Goal: Information Seeking & Learning: Learn about a topic

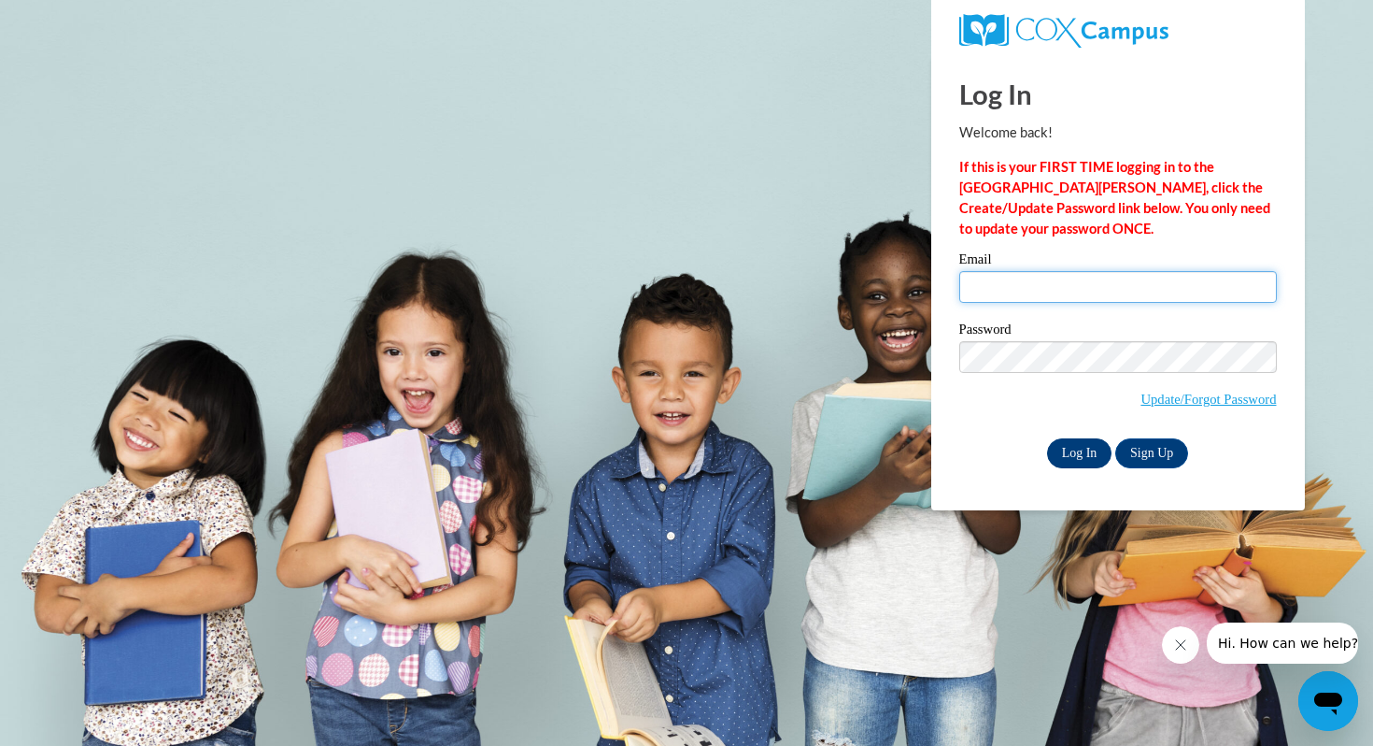
type input "cjohnson1@mtsd.k12.wi.us"
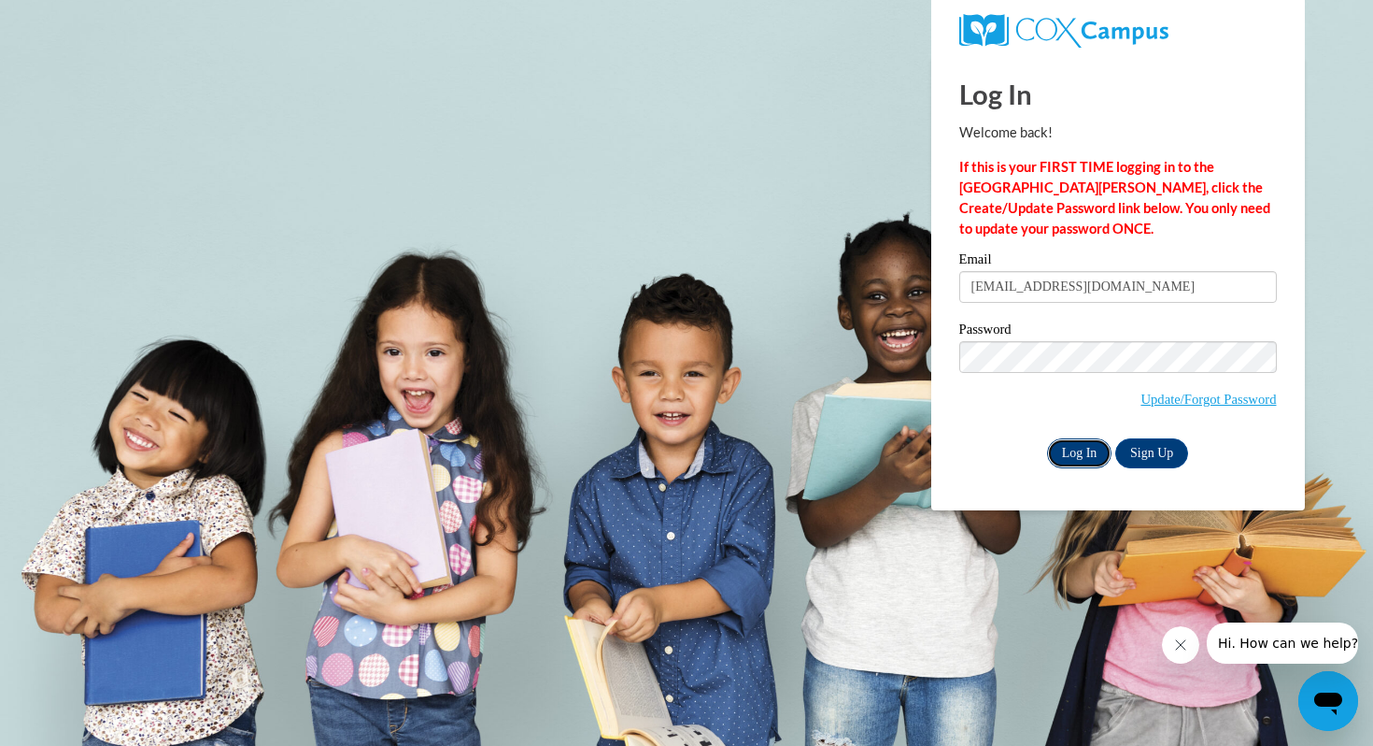
click at [1084, 445] on input "Log In" at bounding box center [1079, 453] width 65 height 30
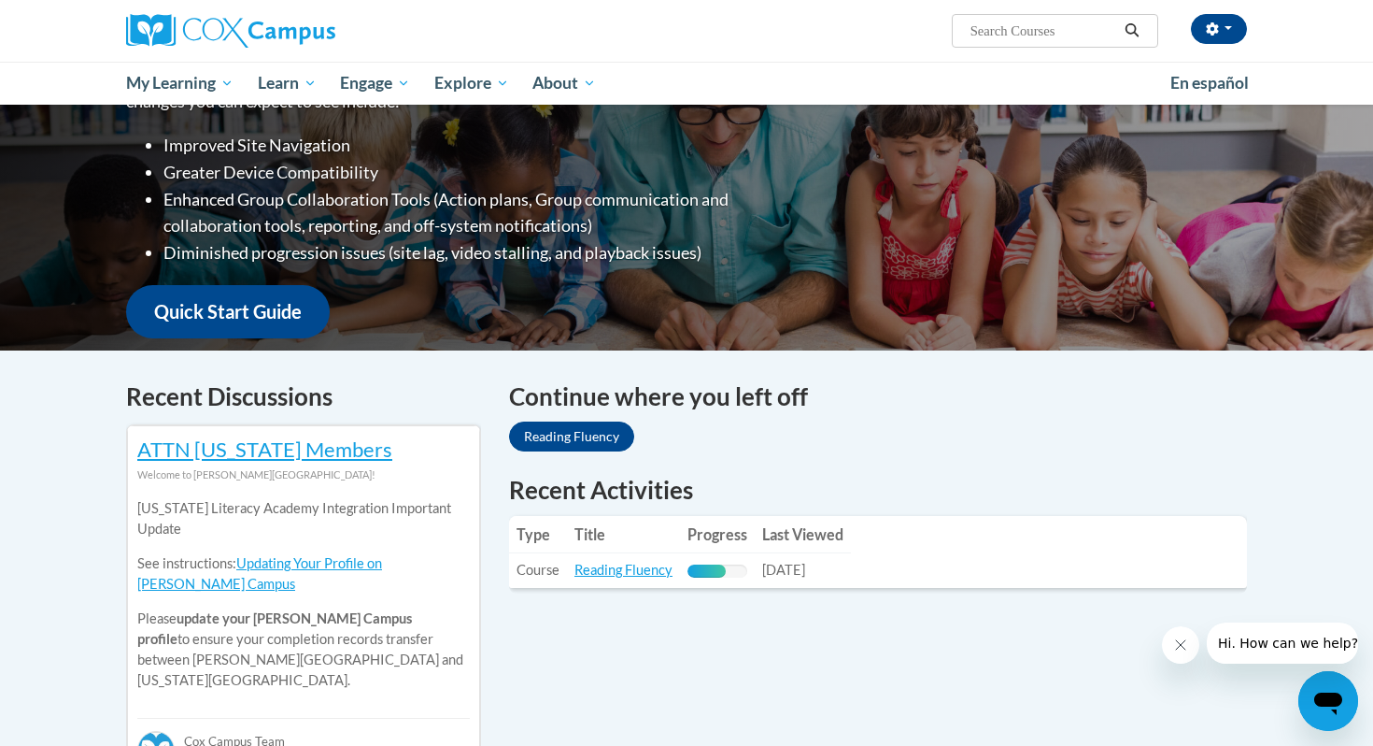
scroll to position [310, 0]
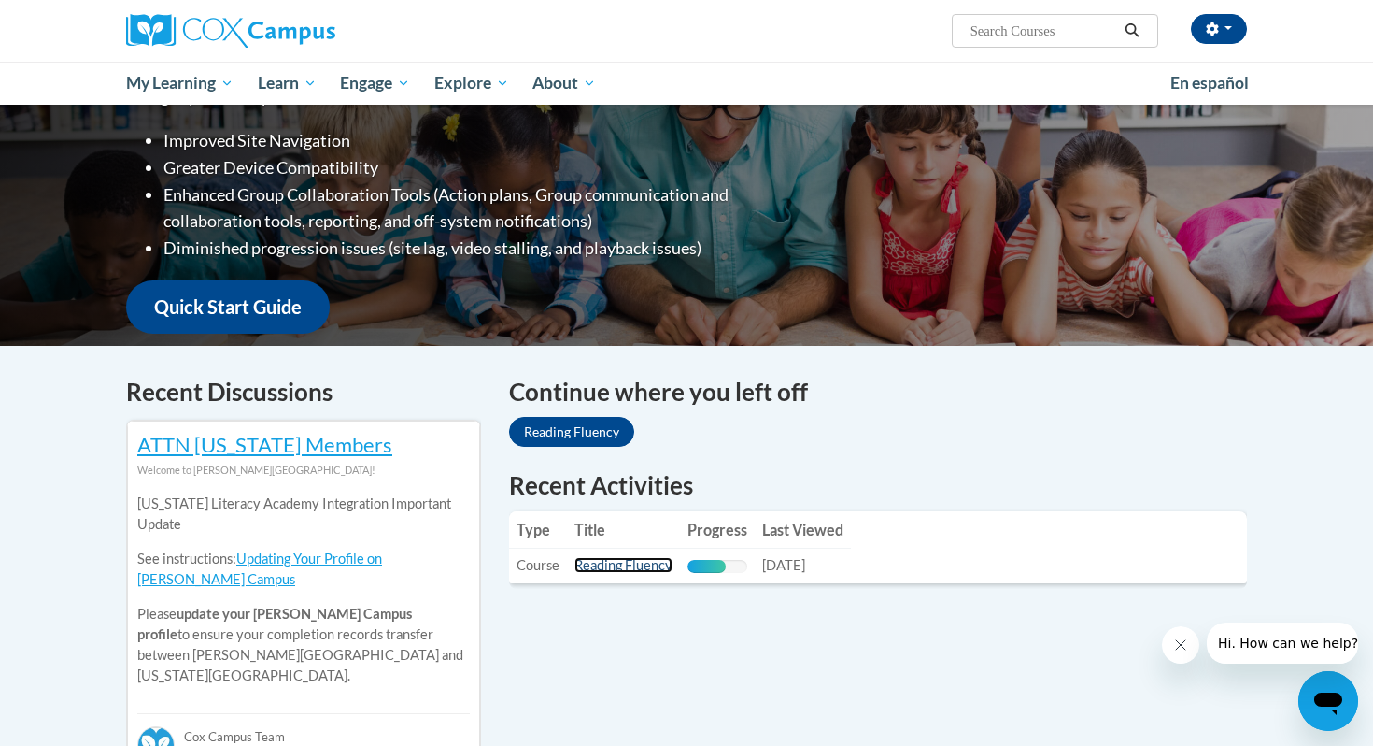
click at [646, 559] on link "Reading Fluency" at bounding box center [624, 565] width 98 height 16
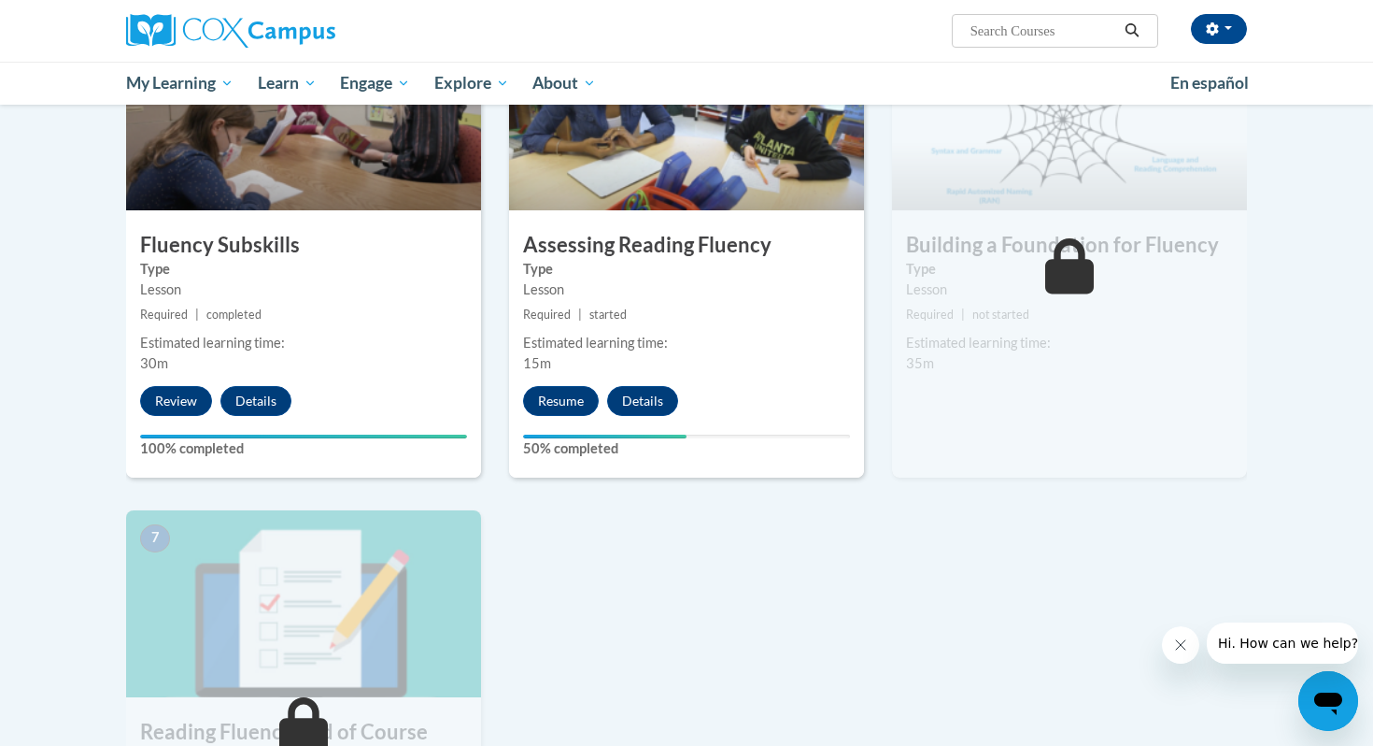
scroll to position [995, 0]
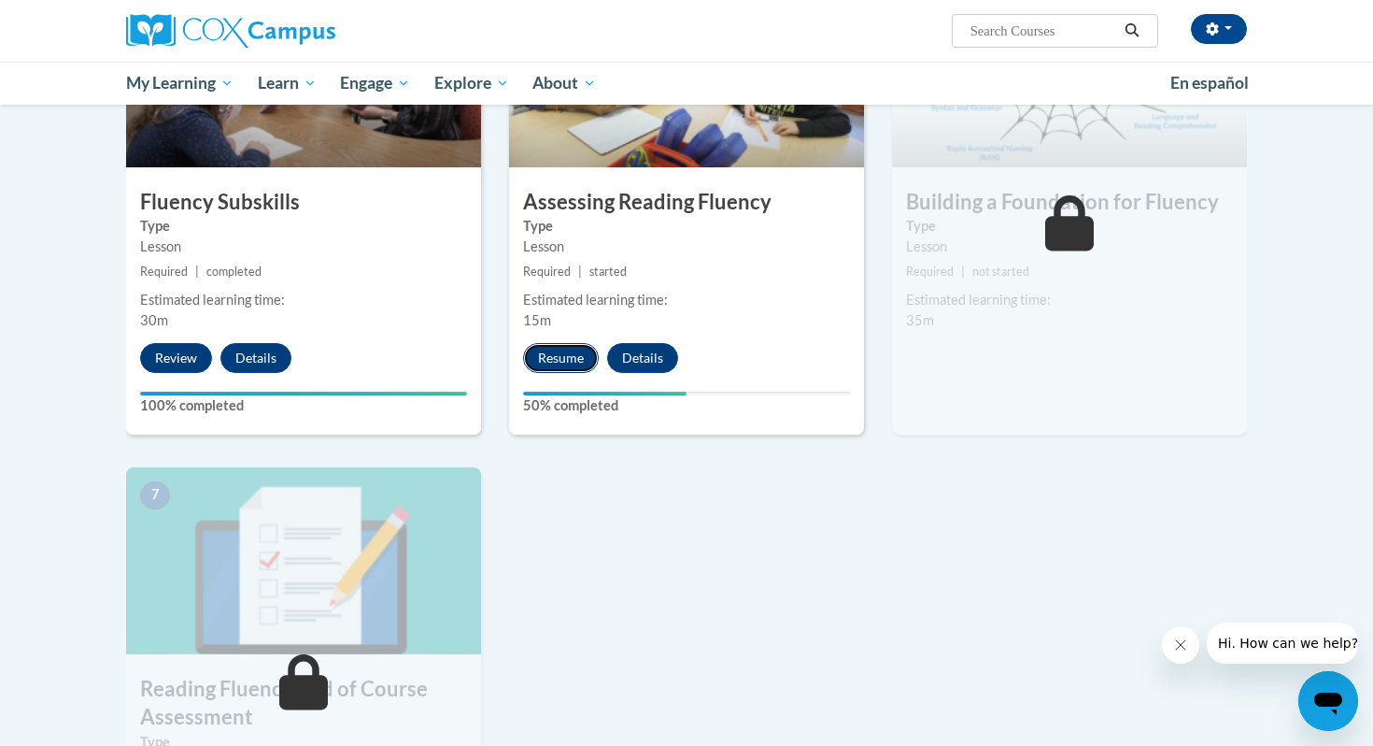
click at [570, 360] on button "Resume" at bounding box center [561, 358] width 76 height 30
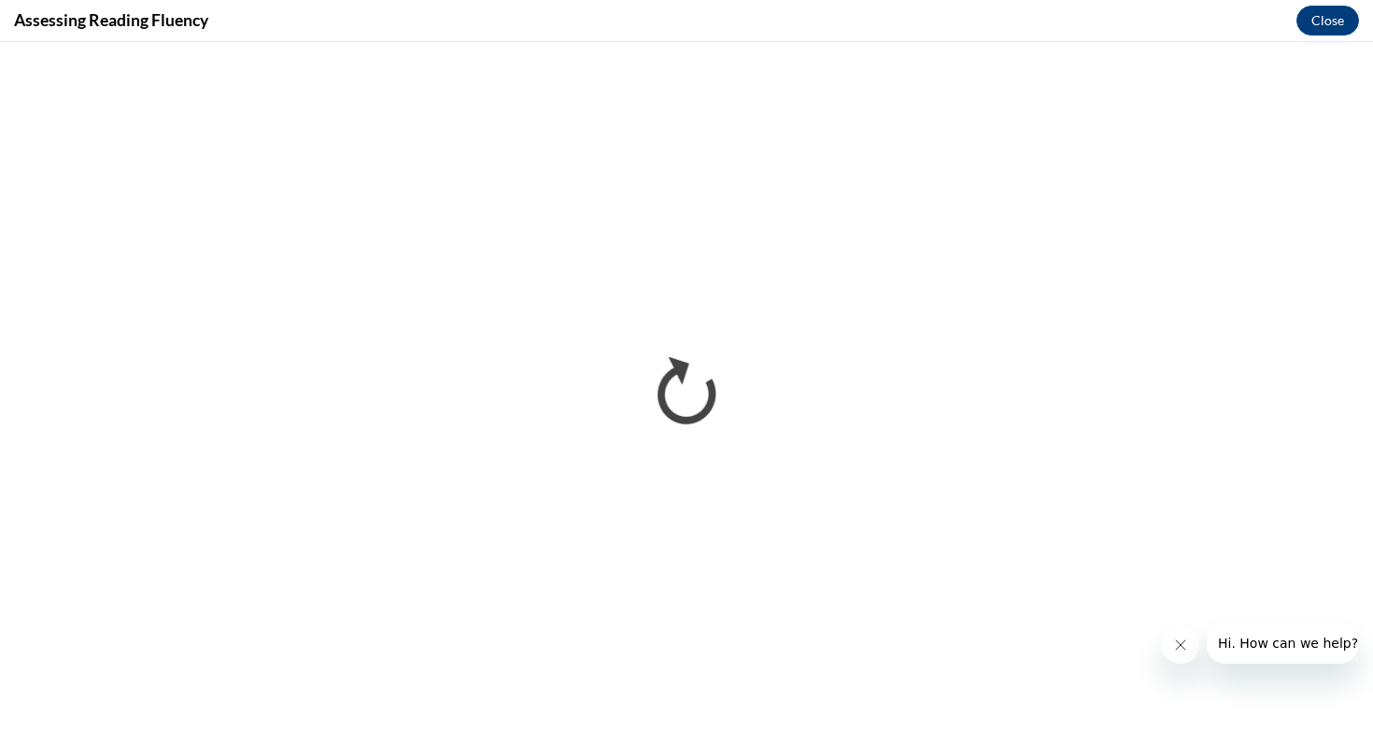
scroll to position [0, 0]
